Goal: Information Seeking & Learning: Find specific fact

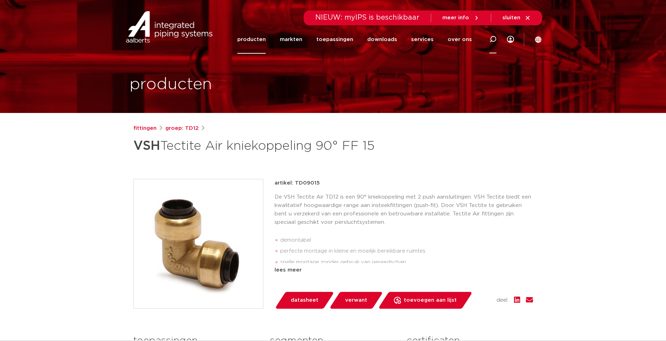
click at [495, 40] on icon at bounding box center [493, 39] width 7 height 7
paste input "TD09015"
type input "TD09015"
click button "Zoeken" at bounding box center [0, 0] width 0 height 0
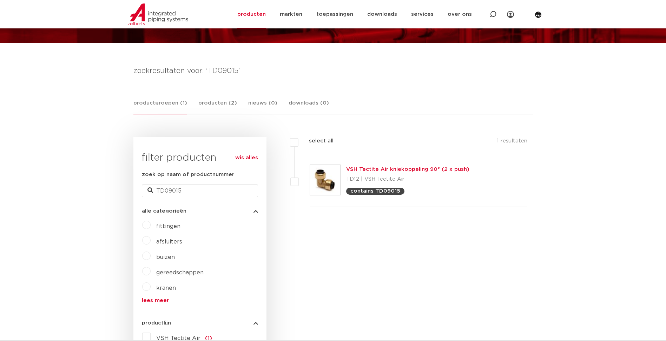
click at [384, 172] on link "VSH Tectite Air kniekoppeling 90° (2 x push)" at bounding box center [407, 169] width 123 height 5
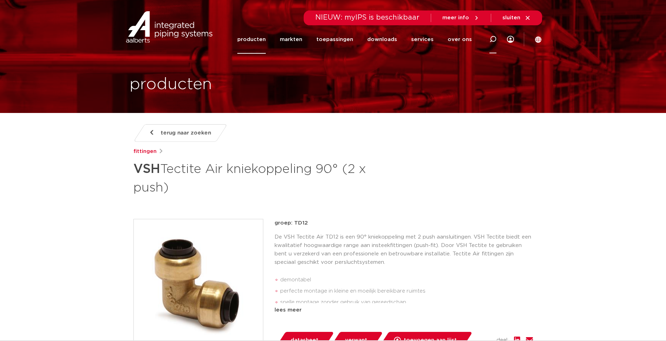
click at [491, 41] on icon at bounding box center [493, 39] width 7 height 7
paste input "TD09018"
type input "TD09018"
click button "Zoeken" at bounding box center [0, 0] width 0 height 0
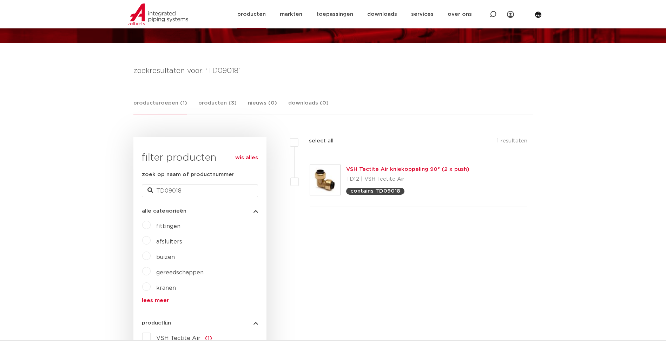
drag, startPoint x: 496, startPoint y: 14, endPoint x: 486, endPoint y: 23, distance: 13.7
click at [496, 14] on icon at bounding box center [493, 14] width 8 height 8
paste input "TD092G1512"
type input "TD092G1512"
click button "Zoeken" at bounding box center [0, 0] width 0 height 0
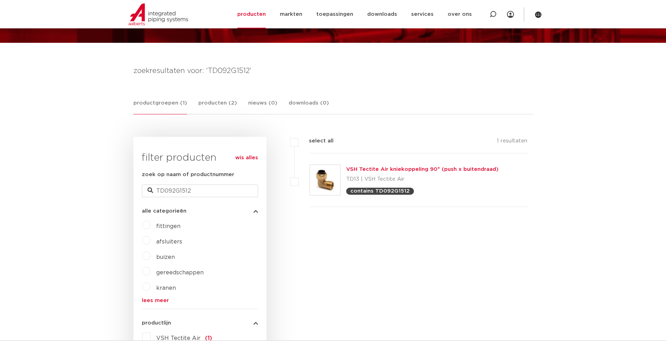
click at [387, 171] on link "VSH Tectite Air kniekoppeling 90° (push x buitendraad)" at bounding box center [422, 169] width 152 height 5
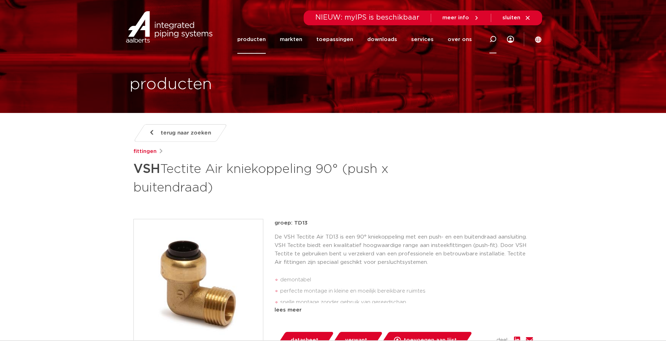
click at [490, 37] on icon at bounding box center [493, 39] width 7 height 7
paste input "TD092G2234"
type input "TD092G2234"
click button "Zoeken" at bounding box center [0, 0] width 0 height 0
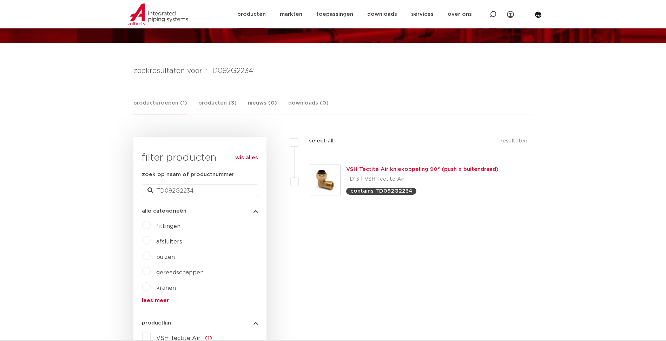
click at [492, 16] on icon at bounding box center [493, 14] width 8 height 8
paste input "TD13015"
type input "TD13015"
click button "Zoeken" at bounding box center [0, 0] width 0 height 0
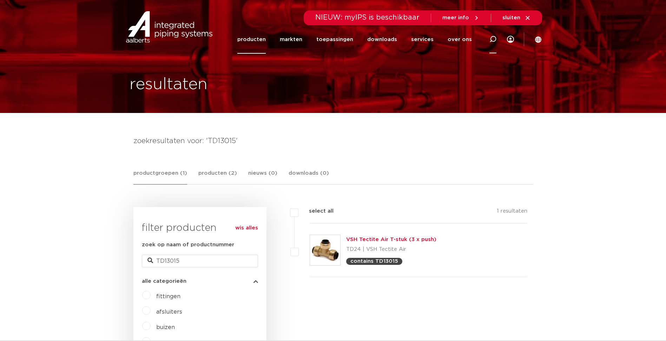
click at [491, 40] on icon at bounding box center [493, 39] width 8 height 8
paste input "TD13022"
type input "TD13022"
click button "Zoeken" at bounding box center [0, 0] width 0 height 0
click at [493, 39] on icon at bounding box center [493, 39] width 7 height 7
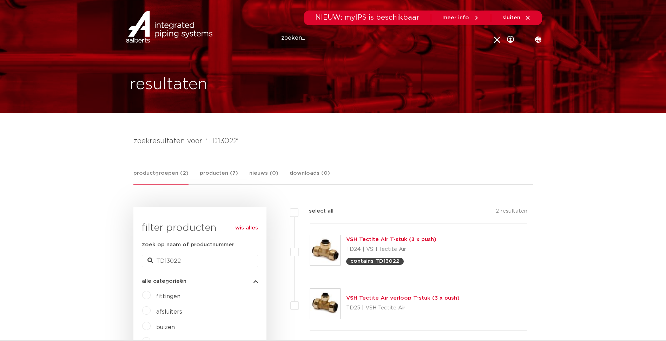
paste input "TD27015"
type input "TD27015"
click button "Zoeken" at bounding box center [0, 0] width 0 height 0
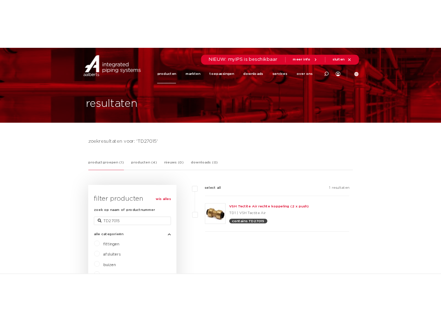
scroll to position [14, 0]
